Goal: Transaction & Acquisition: Book appointment/travel/reservation

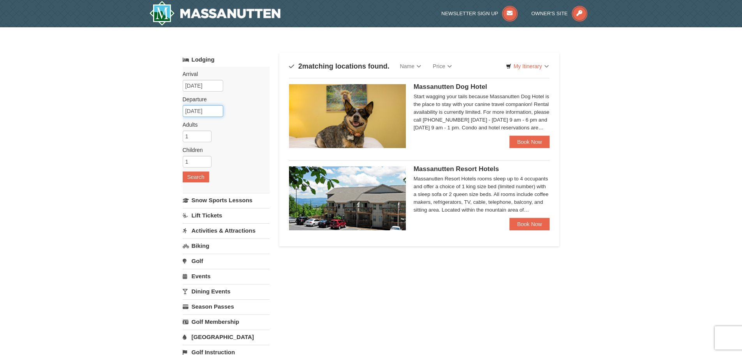
click at [199, 111] on input "[DATE]" at bounding box center [203, 111] width 40 height 12
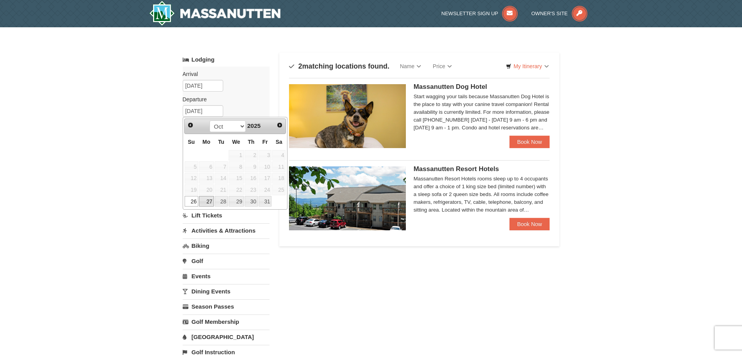
click at [203, 202] on link "27" at bounding box center [206, 201] width 15 height 11
type input "10/27/2025"
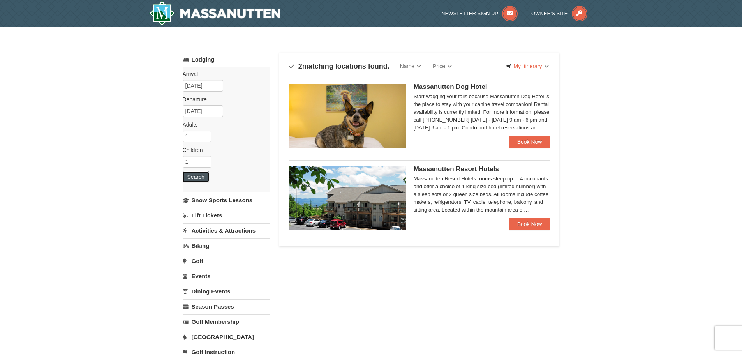
click at [195, 179] on button "Search" at bounding box center [196, 176] width 26 height 11
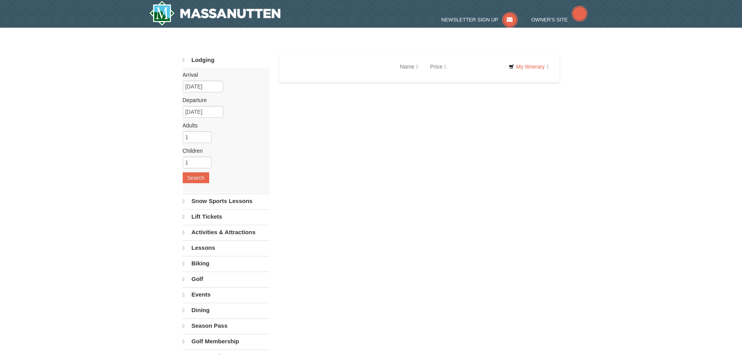
select select "9"
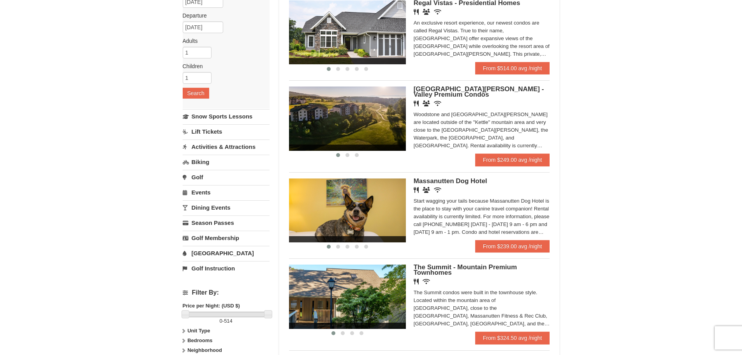
scroll to position [39, 0]
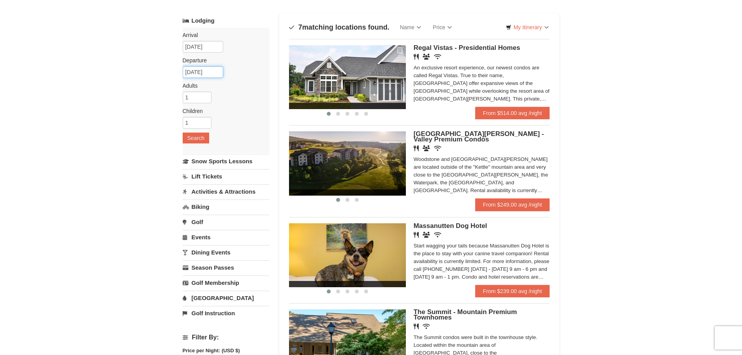
click at [201, 75] on input "[DATE]" at bounding box center [203, 72] width 40 height 12
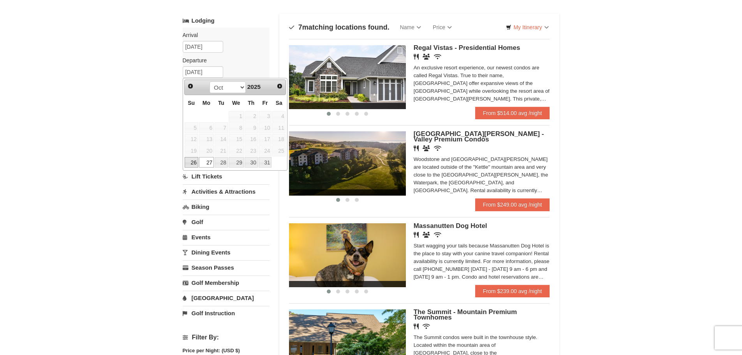
click at [191, 162] on link "26" at bounding box center [192, 162] width 14 height 11
type input "[DATE]"
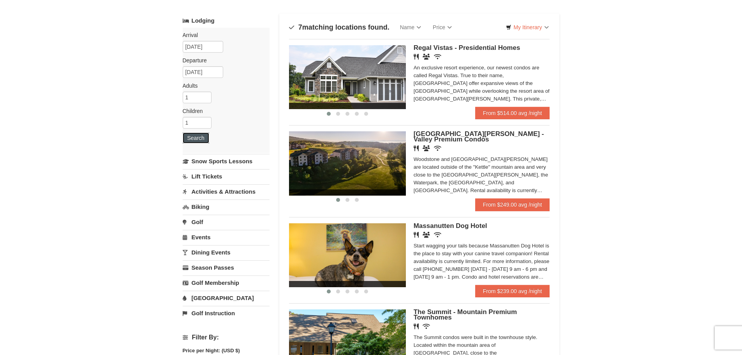
click at [193, 137] on button "Search" at bounding box center [196, 137] width 26 height 11
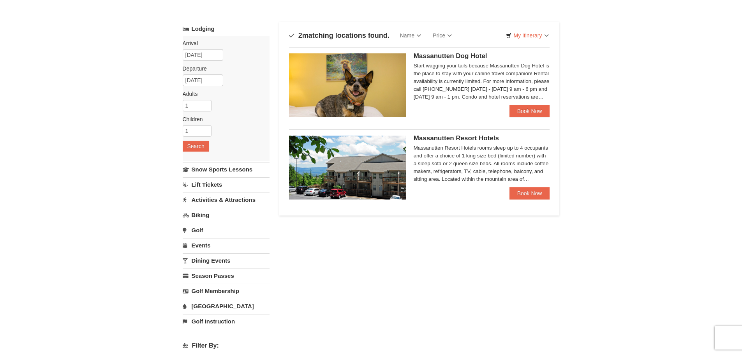
scroll to position [39, 0]
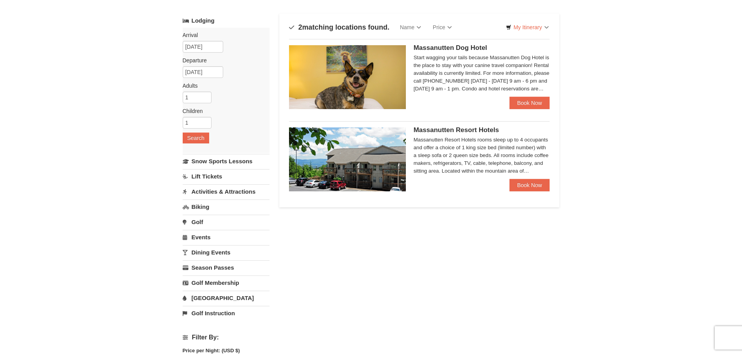
click at [201, 297] on link "[GEOGRAPHIC_DATA]" at bounding box center [226, 297] width 87 height 14
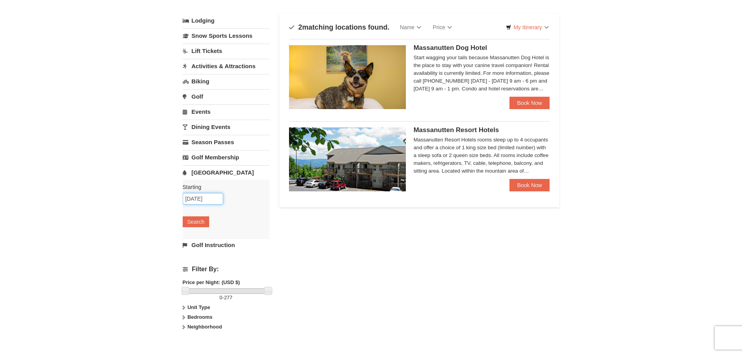
click at [211, 201] on input "[DATE]" at bounding box center [203, 199] width 40 height 12
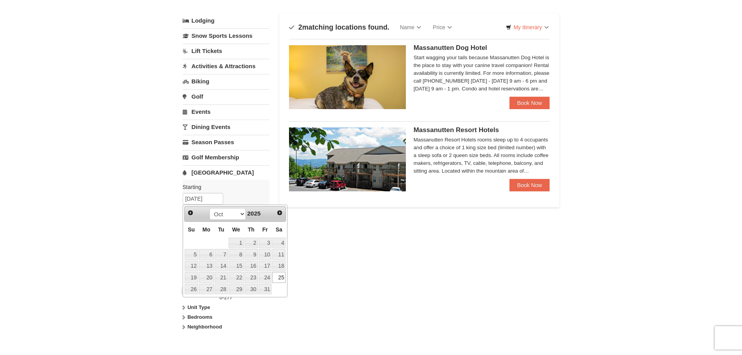
click at [280, 277] on link "25" at bounding box center [278, 277] width 13 height 11
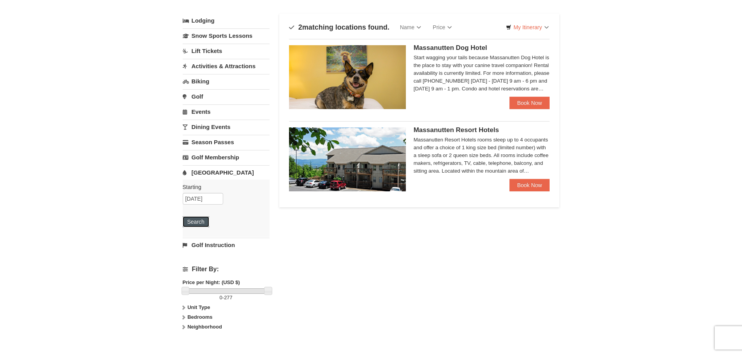
click at [201, 222] on button "Search" at bounding box center [196, 221] width 26 height 11
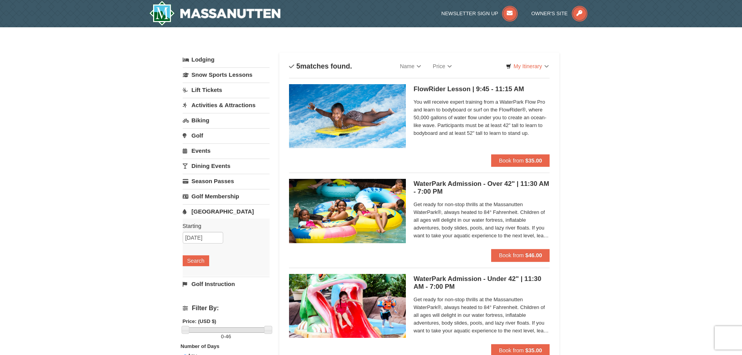
click at [206, 60] on link "Lodging" at bounding box center [226, 60] width 87 height 14
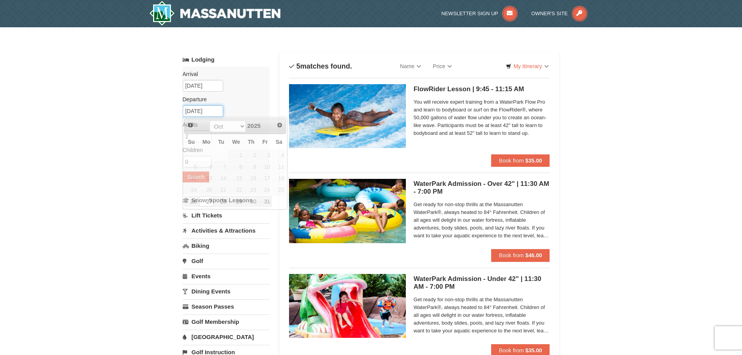
click at [206, 112] on input "[DATE]" at bounding box center [203, 111] width 40 height 12
click at [191, 203] on link "26" at bounding box center [192, 201] width 14 height 11
type input "[DATE]"
click at [195, 172] on button "Search" at bounding box center [196, 176] width 26 height 11
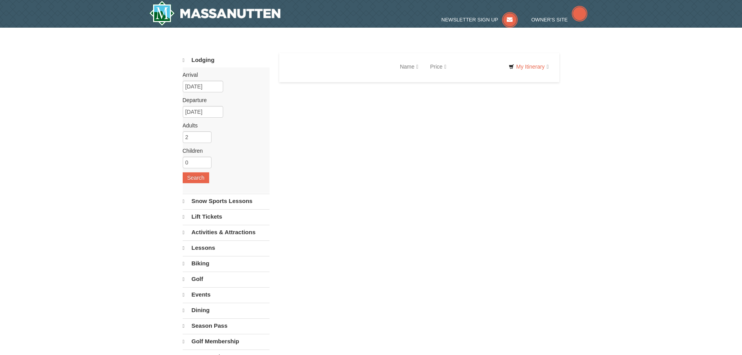
select select "9"
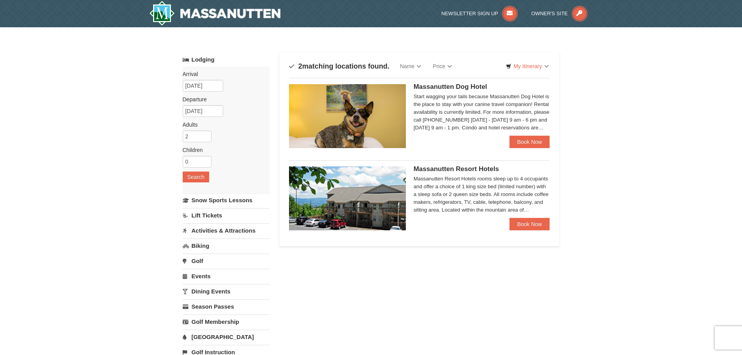
click at [342, 201] on img at bounding box center [347, 198] width 117 height 64
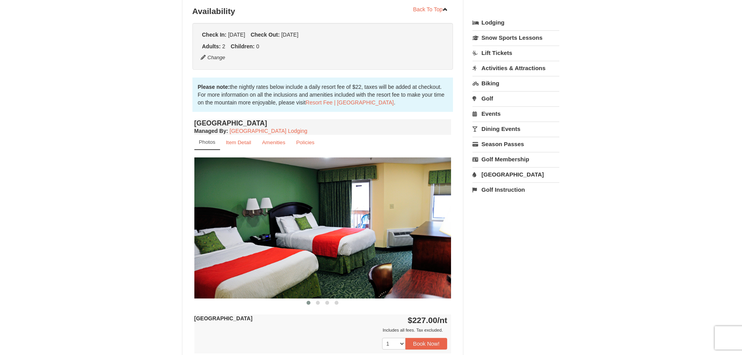
scroll to position [156, 0]
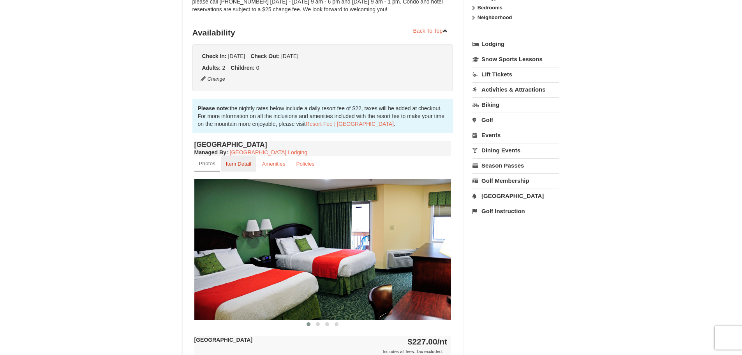
click at [242, 165] on small "Item Detail" at bounding box center [238, 164] width 25 height 6
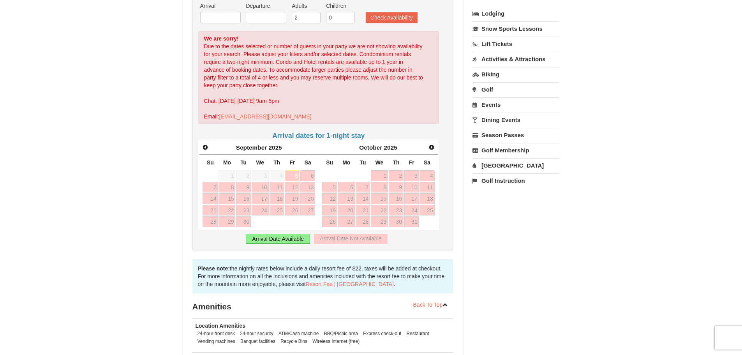
scroll to position [234, 0]
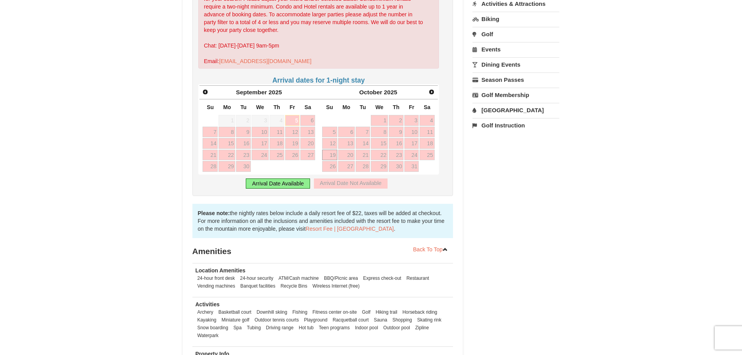
click at [325, 158] on link "19" at bounding box center [329, 155] width 15 height 11
type input "10/19/2025"
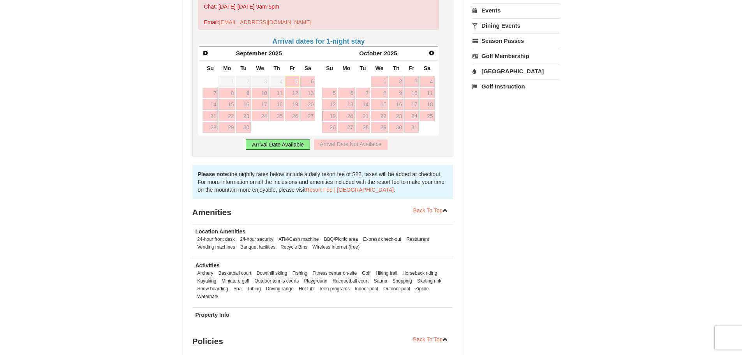
click at [284, 144] on div "Arrival Date Available" at bounding box center [278, 144] width 64 height 10
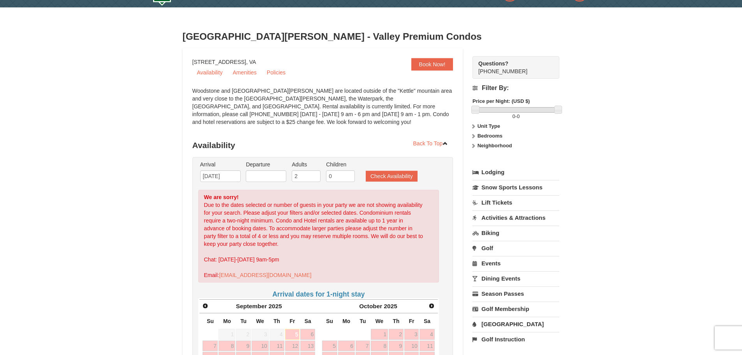
scroll to position [0, 0]
